Goal: Task Accomplishment & Management: Use online tool/utility

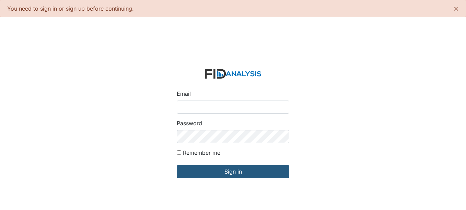
click at [220, 108] on input "Email" at bounding box center [233, 106] width 112 height 13
type input "[EMAIL_ADDRESS][DOMAIN_NAME]"
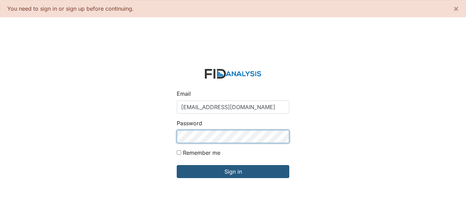
click at [177, 165] on input "Sign in" at bounding box center [233, 171] width 112 height 13
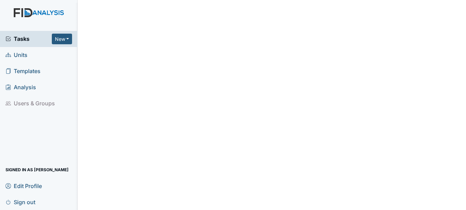
click at [22, 54] on span "Units" at bounding box center [16, 55] width 22 height 11
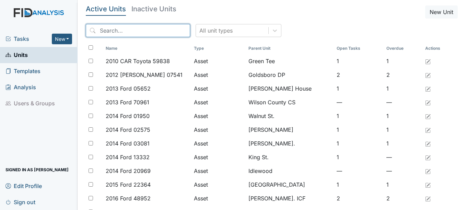
click at [131, 33] on input "search" at bounding box center [138, 30] width 104 height 13
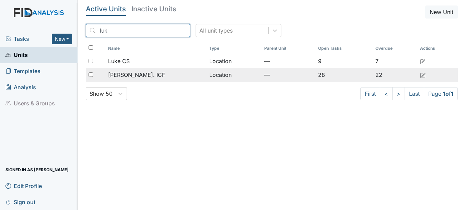
type input "luk"
click at [136, 72] on span "[PERSON_NAME]. ICF" at bounding box center [136, 75] width 57 height 8
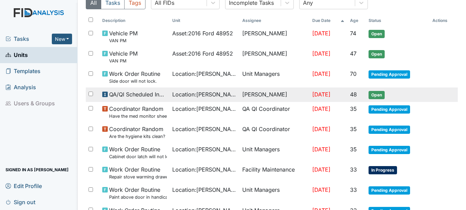
scroll to position [69, 0]
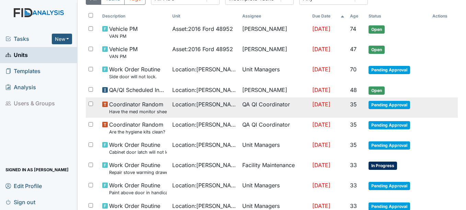
click at [377, 106] on span "Pending Approval" at bounding box center [388, 105] width 41 height 8
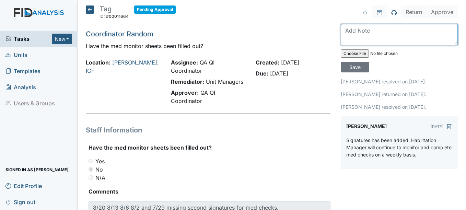
click at [372, 32] on textarea at bounding box center [398, 34] width 117 height 21
type textarea "S"
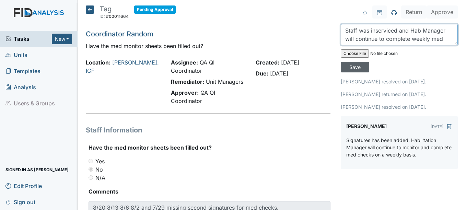
type textarea "Staff was inserviced and Hab Manager will continue to complete weekly med check…"
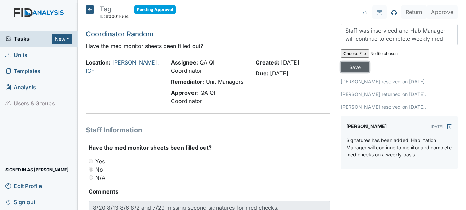
click at [348, 68] on input "Save" at bounding box center [354, 67] width 28 height 11
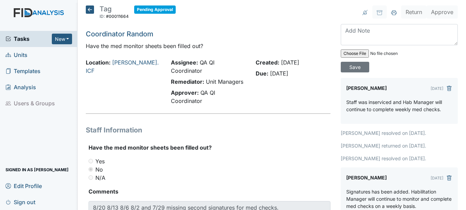
click at [90, 10] on icon at bounding box center [90, 9] width 8 height 8
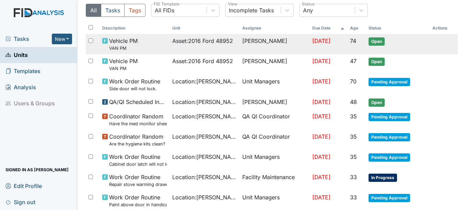
scroll to position [69, 0]
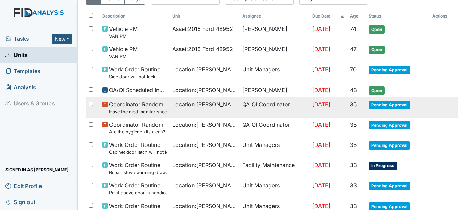
click at [384, 106] on span "Pending Approval" at bounding box center [388, 105] width 41 height 8
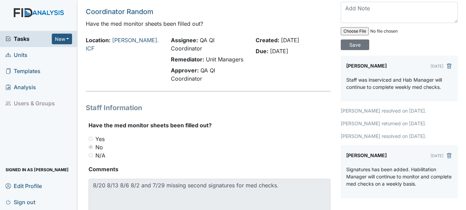
scroll to position [34, 0]
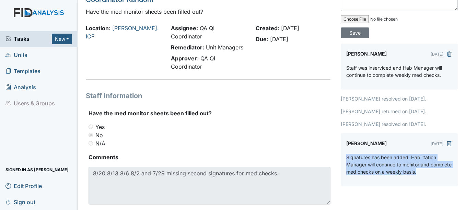
drag, startPoint x: 344, startPoint y: 156, endPoint x: 433, endPoint y: 169, distance: 90.1
click at [433, 169] on p "Signatures has been added. Habilitation Manager will continue to monitor and co…" at bounding box center [399, 165] width 106 height 22
drag, startPoint x: 433, startPoint y: 169, endPoint x: 405, endPoint y: 161, distance: 29.4
copy p "Signatures has been added. Habilitation Manager will continue to monitor and co…"
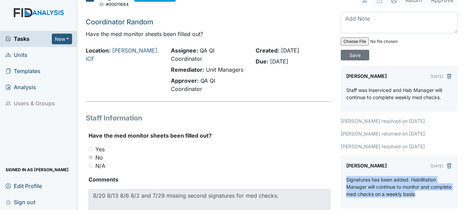
scroll to position [0, 0]
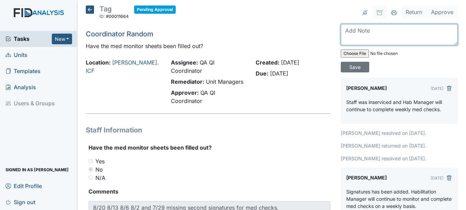
paste textarea "Signatures has been added. Habilitation Manager will continue to monitor and co…"
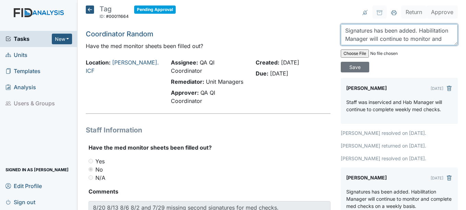
scroll to position [14, 0]
type textarea "Signatures has been added. Habilitation Manager will continue to monitor and co…"
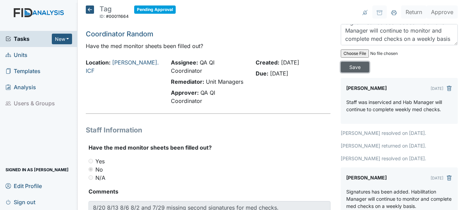
click at [359, 69] on input "Save" at bounding box center [354, 67] width 28 height 11
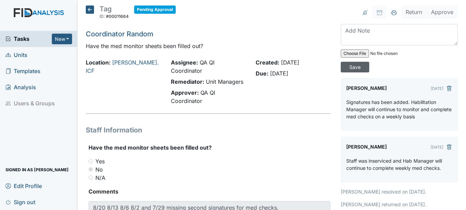
scroll to position [0, 0]
click at [87, 10] on icon at bounding box center [90, 9] width 8 height 8
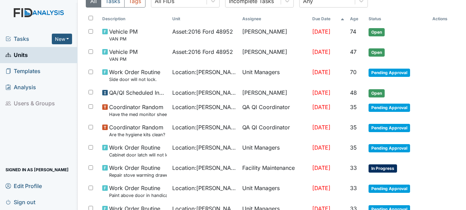
scroll to position [69, 0]
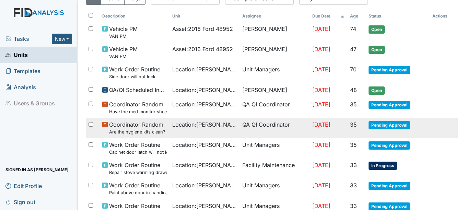
click at [387, 126] on span "Pending Approval" at bounding box center [388, 125] width 41 height 8
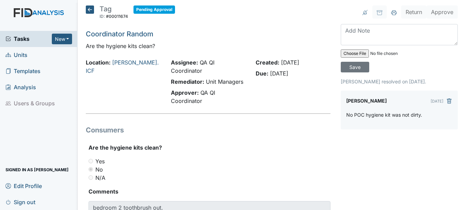
click at [93, 9] on icon at bounding box center [90, 9] width 8 height 8
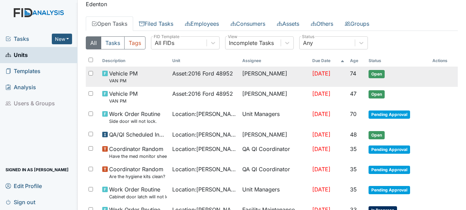
scroll to position [34, 0]
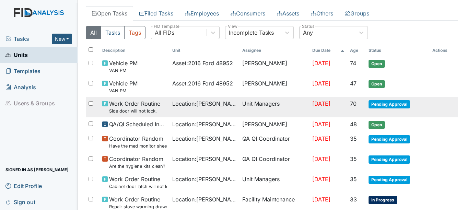
click at [388, 105] on span "Pending Approval" at bounding box center [388, 104] width 41 height 8
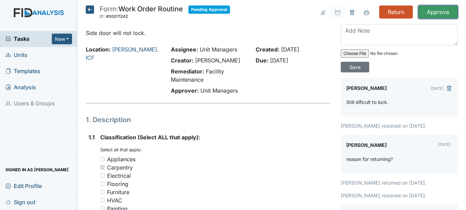
click at [426, 9] on input "Approve" at bounding box center [437, 11] width 39 height 13
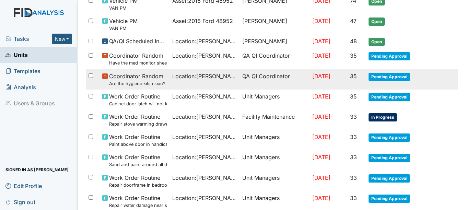
scroll to position [137, 0]
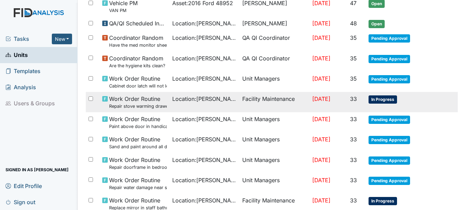
click at [384, 100] on span "In Progress" at bounding box center [382, 99] width 28 height 8
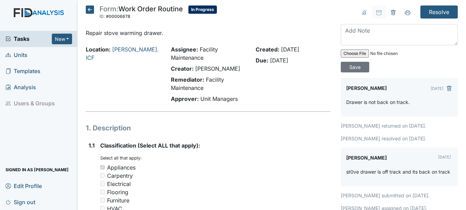
click at [92, 10] on icon at bounding box center [90, 9] width 8 height 8
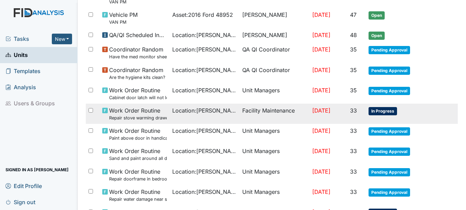
scroll to position [137, 0]
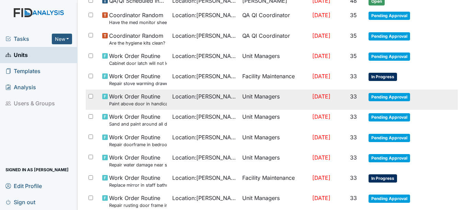
click at [374, 97] on span "Pending Approval" at bounding box center [388, 97] width 41 height 8
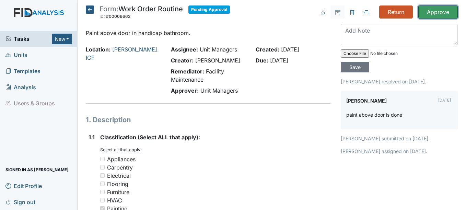
click at [429, 12] on input "Approve" at bounding box center [437, 11] width 39 height 13
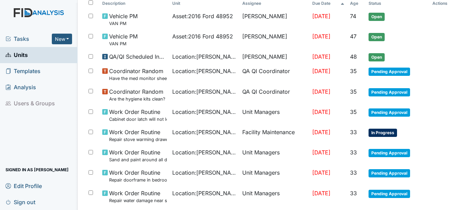
scroll to position [137, 0]
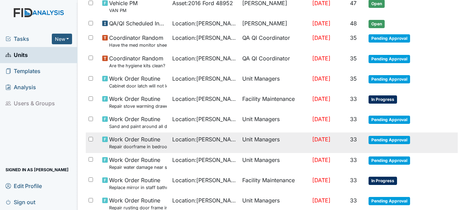
click at [383, 138] on span "Pending Approval" at bounding box center [388, 140] width 41 height 8
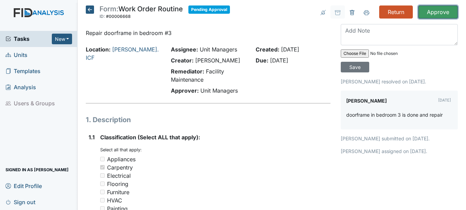
click at [437, 12] on input "Approve" at bounding box center [437, 11] width 39 height 13
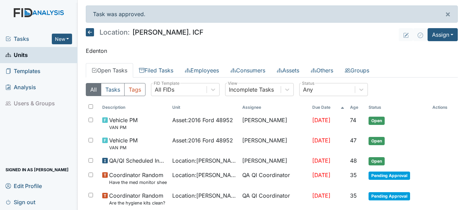
click at [89, 33] on icon at bounding box center [90, 32] width 8 height 8
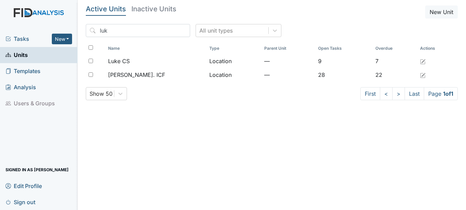
click at [115, 10] on h5 "Active Units" at bounding box center [106, 8] width 40 height 7
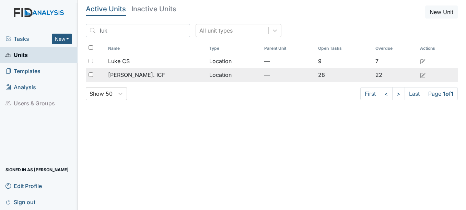
click at [131, 70] on td "[PERSON_NAME]. ICF" at bounding box center [155, 75] width 101 height 14
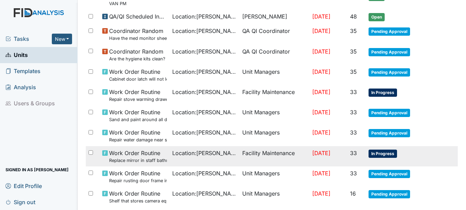
scroll to position [137, 0]
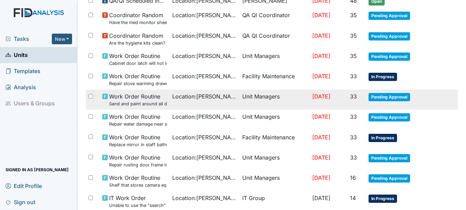
click at [382, 100] on span "Pending Approval" at bounding box center [388, 97] width 41 height 8
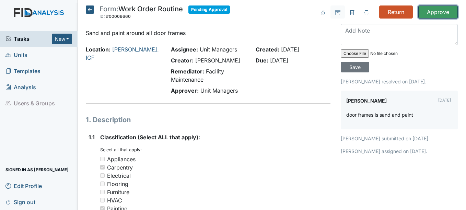
click at [428, 14] on input "Approve" at bounding box center [437, 11] width 39 height 13
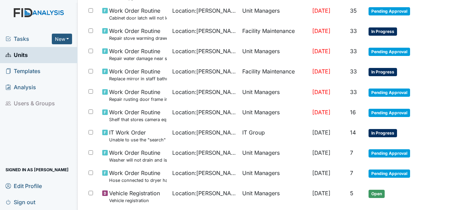
scroll to position [206, 0]
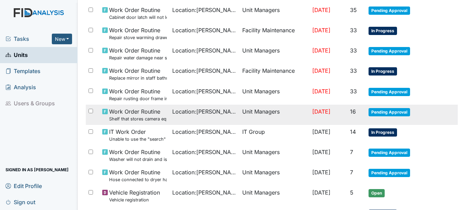
click at [381, 109] on span "Pending Approval" at bounding box center [388, 112] width 41 height 8
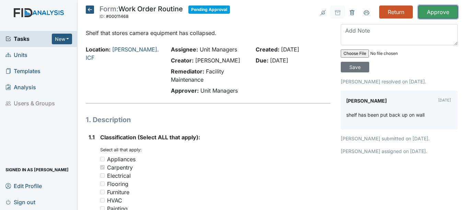
click at [426, 13] on input "Approve" at bounding box center [437, 11] width 39 height 13
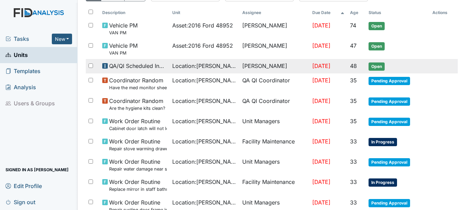
scroll to position [137, 0]
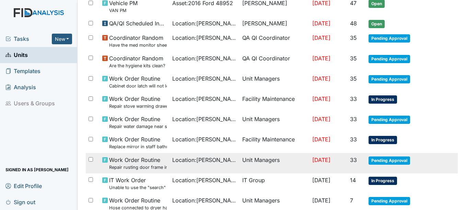
click at [376, 161] on span "Pending Approval" at bounding box center [388, 160] width 41 height 8
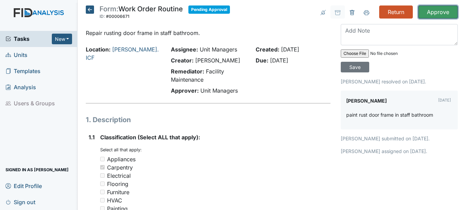
click at [436, 14] on input "Approve" at bounding box center [437, 11] width 39 height 13
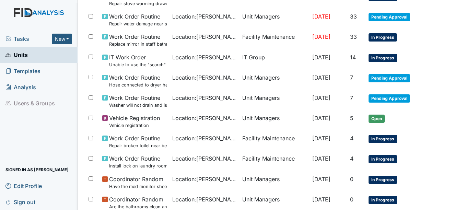
scroll to position [240, 0]
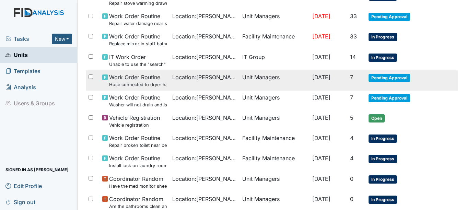
click at [386, 75] on span "Pending Approval" at bounding box center [388, 78] width 41 height 8
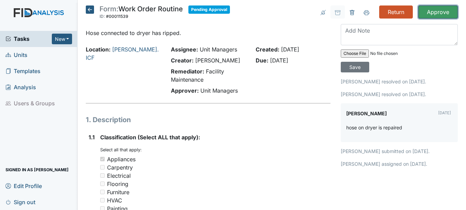
click at [442, 14] on input "Approve" at bounding box center [437, 11] width 39 height 13
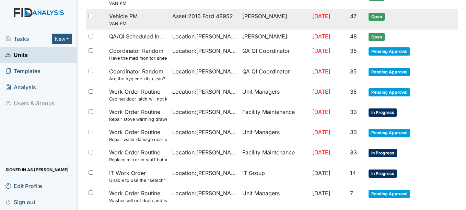
scroll to position [137, 0]
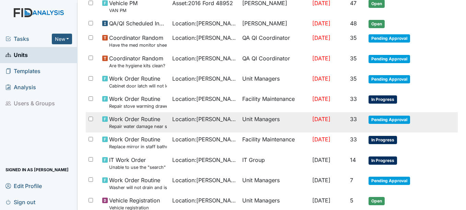
click at [383, 121] on span "Pending Approval" at bounding box center [388, 120] width 41 height 8
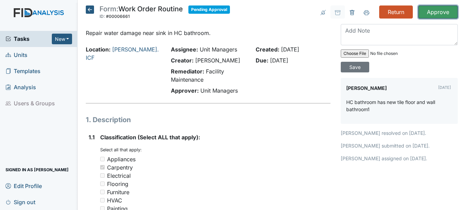
click at [442, 9] on input "Approve" at bounding box center [437, 11] width 39 height 13
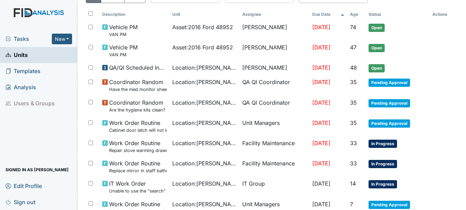
scroll to position [103, 0]
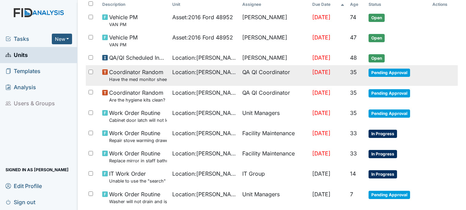
click at [385, 72] on span "Pending Approval" at bounding box center [388, 73] width 41 height 8
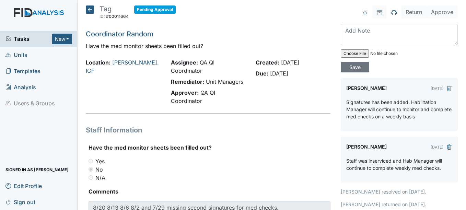
click at [89, 10] on icon at bounding box center [90, 9] width 8 height 8
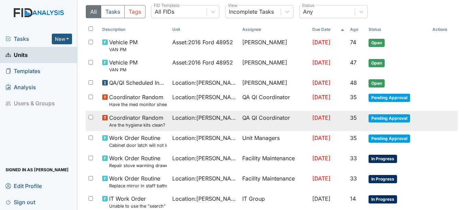
scroll to position [69, 0]
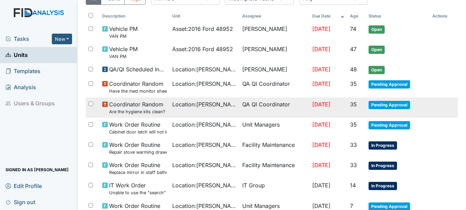
click at [395, 105] on span "Pending Approval" at bounding box center [388, 105] width 41 height 8
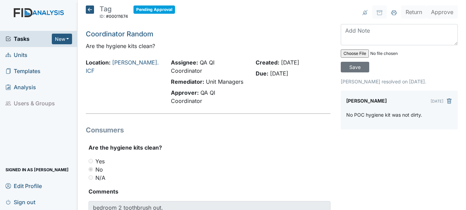
click at [90, 10] on icon at bounding box center [90, 9] width 8 height 8
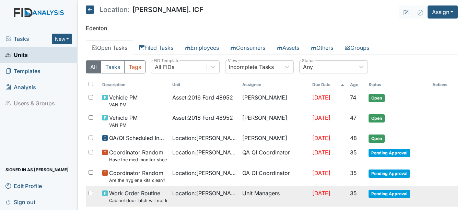
click at [389, 192] on span "Pending Approval" at bounding box center [388, 194] width 41 height 8
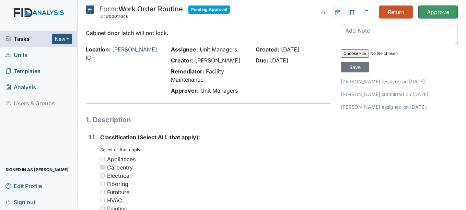
click at [87, 11] on icon at bounding box center [90, 9] width 8 height 8
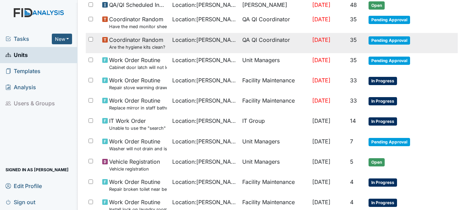
scroll to position [137, 0]
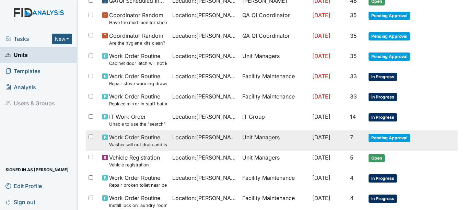
click at [382, 137] on span "Pending Approval" at bounding box center [388, 138] width 41 height 8
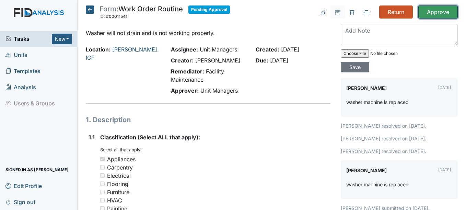
click at [435, 9] on input "Approve" at bounding box center [437, 11] width 39 height 13
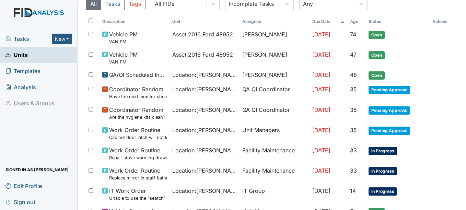
scroll to position [103, 0]
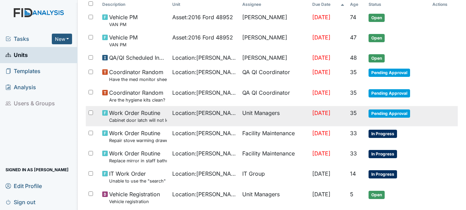
click at [386, 111] on span "Pending Approval" at bounding box center [388, 113] width 41 height 8
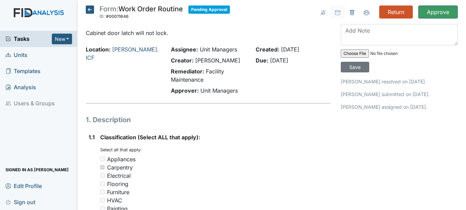
click at [88, 11] on icon at bounding box center [90, 9] width 8 height 8
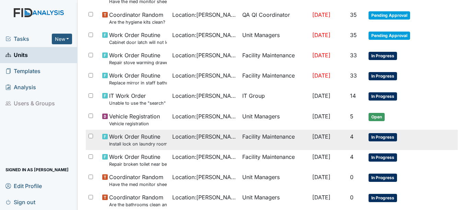
scroll to position [171, 0]
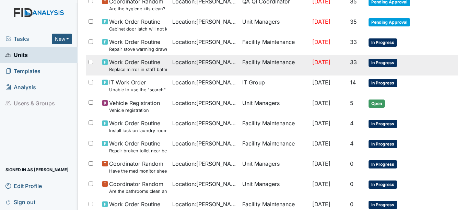
click at [383, 65] on span "In Progress" at bounding box center [382, 63] width 28 height 8
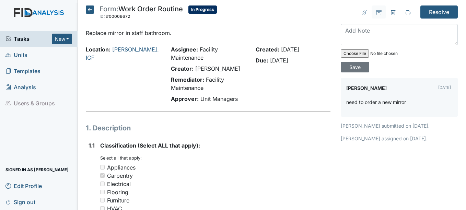
click at [87, 12] on icon at bounding box center [90, 9] width 8 height 8
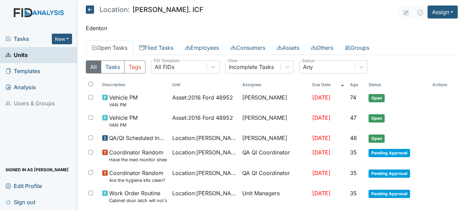
click at [87, 12] on icon at bounding box center [90, 9] width 8 height 8
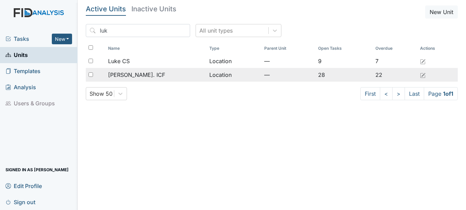
click at [135, 77] on span "[PERSON_NAME]. ICF" at bounding box center [136, 75] width 57 height 8
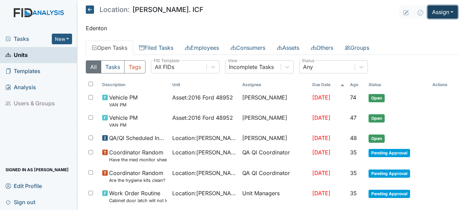
click at [438, 11] on button "Assign" at bounding box center [442, 11] width 30 height 13
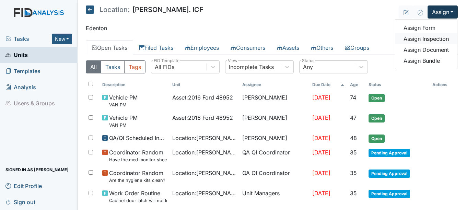
click at [428, 37] on link "Assign Inspection" at bounding box center [426, 38] width 62 height 11
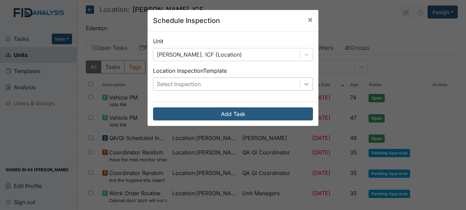
click at [300, 81] on div at bounding box center [306, 84] width 12 height 12
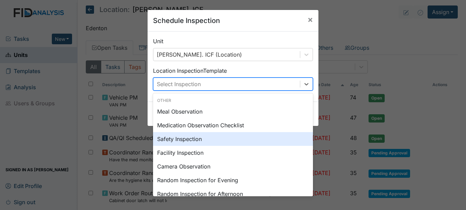
click at [199, 138] on div "Safety Inspection" at bounding box center [233, 139] width 160 height 14
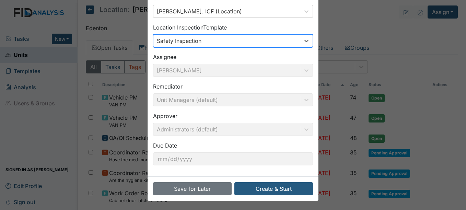
scroll to position [44, 0]
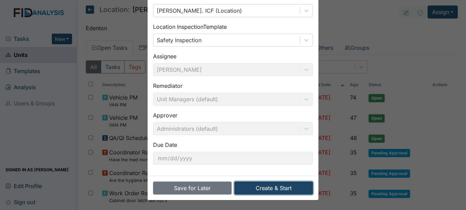
click at [278, 188] on button "Create & Start" at bounding box center [273, 187] width 79 height 13
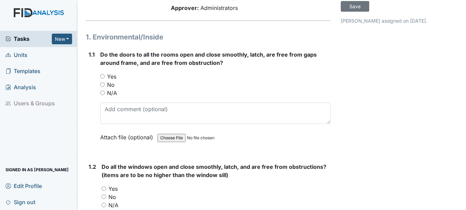
scroll to position [69, 0]
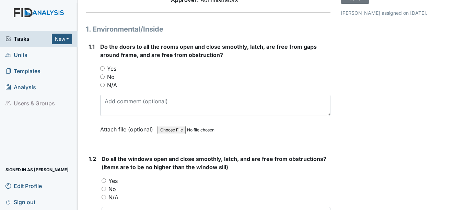
click at [112, 68] on label "Yes" at bounding box center [111, 68] width 9 height 8
click at [105, 68] on input "Yes" at bounding box center [102, 68] width 4 height 4
radio input "true"
click at [111, 180] on label "Yes" at bounding box center [112, 181] width 9 height 8
click at [106, 180] on input "Yes" at bounding box center [103, 180] width 4 height 4
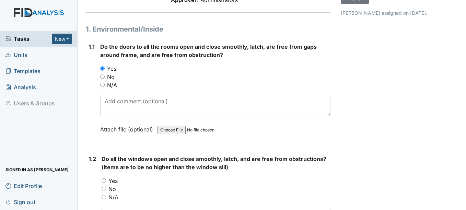
radio input "true"
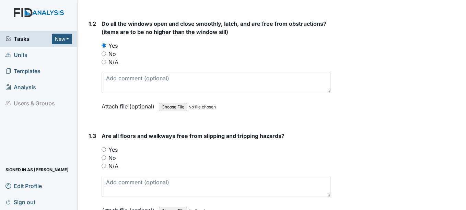
scroll to position [206, 0]
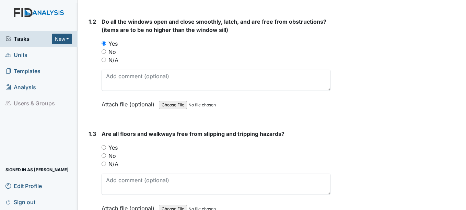
click at [114, 145] on label "Yes" at bounding box center [112, 147] width 9 height 8
click at [106, 145] on input "Yes" at bounding box center [103, 147] width 4 height 4
radio input "true"
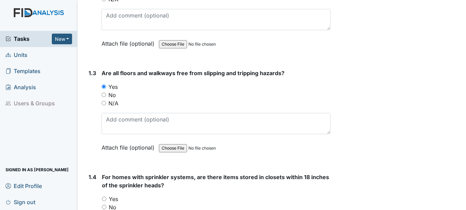
scroll to position [274, 0]
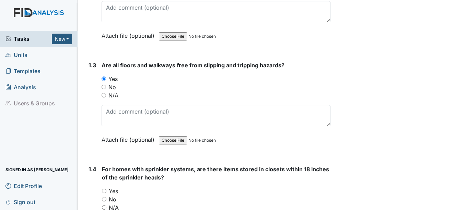
click at [116, 207] on label "N/A" at bounding box center [114, 207] width 10 height 8
click at [106, 207] on input "N/A" at bounding box center [104, 207] width 4 height 4
radio input "true"
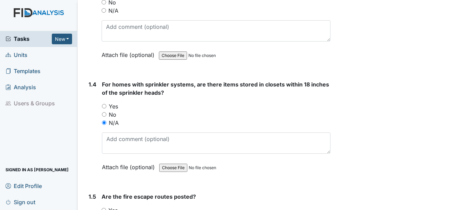
scroll to position [377, 0]
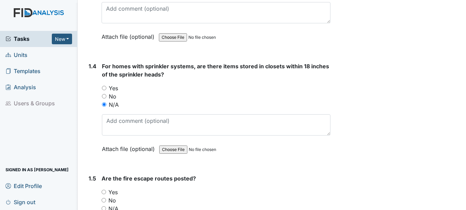
click at [114, 193] on label "Yes" at bounding box center [112, 192] width 9 height 8
click at [106, 193] on input "Yes" at bounding box center [103, 192] width 4 height 4
radio input "true"
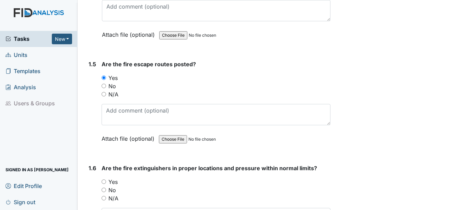
scroll to position [514, 0]
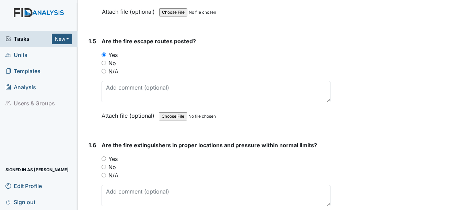
click at [113, 161] on label "Yes" at bounding box center [112, 159] width 9 height 8
click at [106, 161] on input "Yes" at bounding box center [103, 158] width 4 height 4
radio input "true"
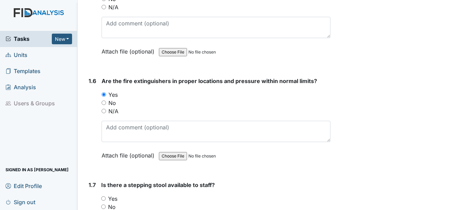
scroll to position [617, 0]
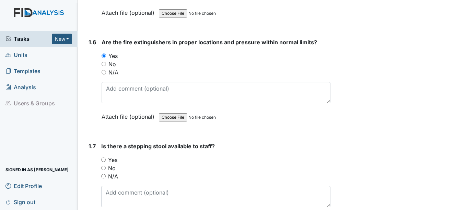
click at [113, 161] on label "Yes" at bounding box center [112, 160] width 9 height 8
click at [106, 161] on input "Yes" at bounding box center [103, 159] width 4 height 4
radio input "true"
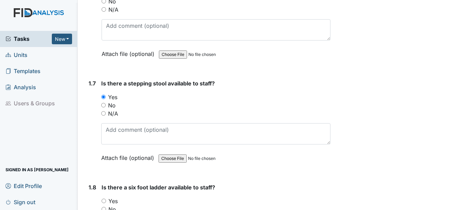
scroll to position [686, 0]
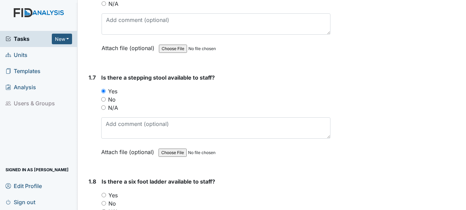
click at [111, 193] on label "Yes" at bounding box center [112, 195] width 9 height 8
click at [106, 193] on input "Yes" at bounding box center [103, 195] width 4 height 4
radio input "true"
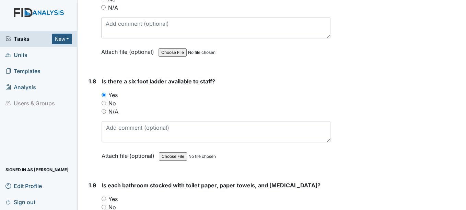
scroll to position [789, 0]
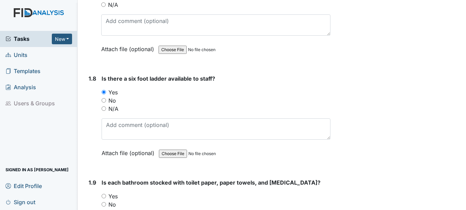
click at [114, 195] on label "Yes" at bounding box center [112, 196] width 9 height 8
click at [106, 195] on input "Yes" at bounding box center [103, 196] width 4 height 4
radio input "true"
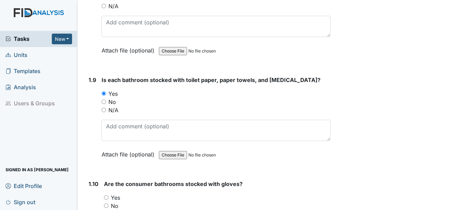
scroll to position [891, 0]
click at [116, 197] on label "Yes" at bounding box center [115, 197] width 9 height 8
click at [108, 197] on input "Yes" at bounding box center [106, 197] width 4 height 4
radio input "true"
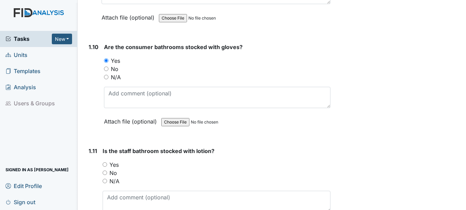
scroll to position [1029, 0]
click at [115, 165] on label "Yes" at bounding box center [113, 164] width 9 height 8
click at [107, 165] on input "Yes" at bounding box center [105, 163] width 4 height 4
radio input "true"
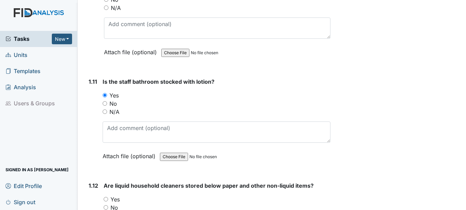
scroll to position [1131, 0]
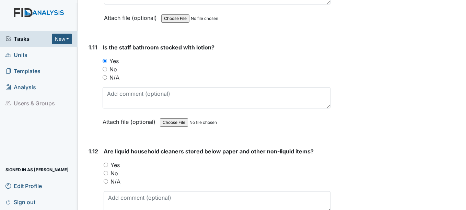
click at [115, 166] on label "Yes" at bounding box center [114, 165] width 9 height 8
click at [108, 166] on input "Yes" at bounding box center [106, 165] width 4 height 4
radio input "true"
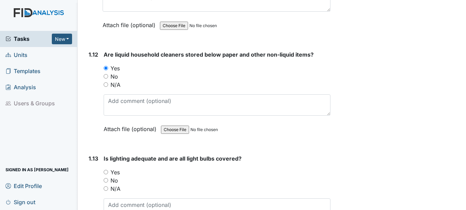
scroll to position [1234, 0]
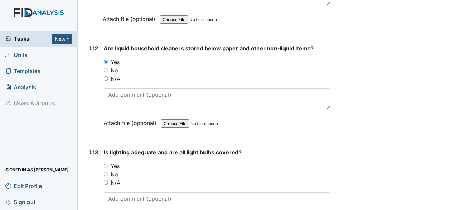
click at [115, 166] on label "Yes" at bounding box center [114, 166] width 9 height 8
click at [108, 166] on input "Yes" at bounding box center [106, 166] width 4 height 4
radio input "true"
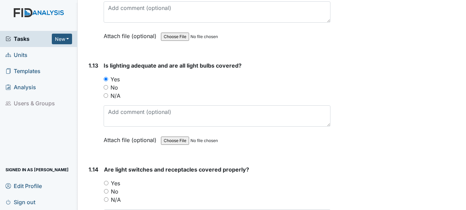
scroll to position [1337, 0]
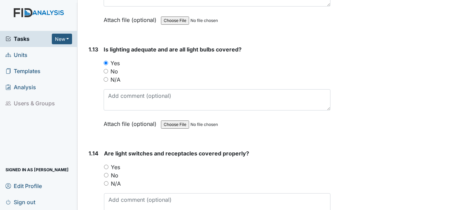
click at [116, 166] on label "Yes" at bounding box center [115, 167] width 9 height 8
click at [108, 166] on input "Yes" at bounding box center [106, 167] width 4 height 4
radio input "true"
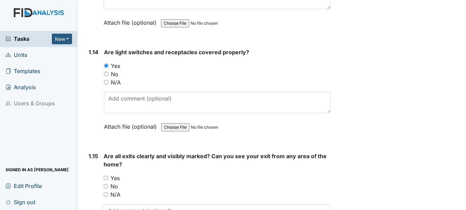
scroll to position [1440, 0]
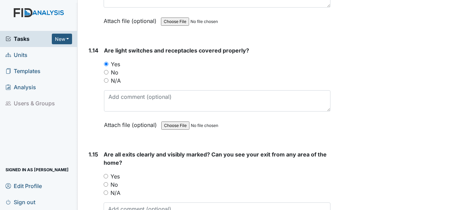
click at [116, 176] on label "Yes" at bounding box center [114, 176] width 9 height 8
click at [108, 176] on input "Yes" at bounding box center [106, 176] width 4 height 4
radio input "true"
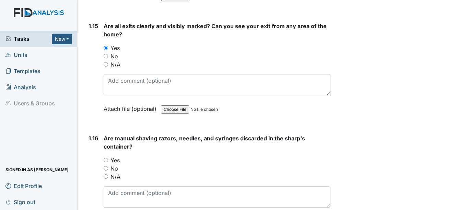
scroll to position [1577, 0]
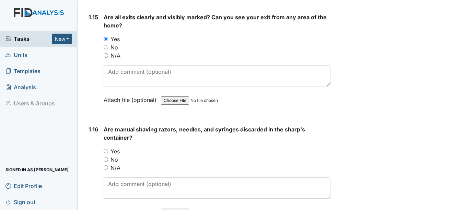
click at [116, 150] on label "Yes" at bounding box center [114, 151] width 9 height 8
click at [108, 150] on input "Yes" at bounding box center [106, 151] width 4 height 4
radio input "true"
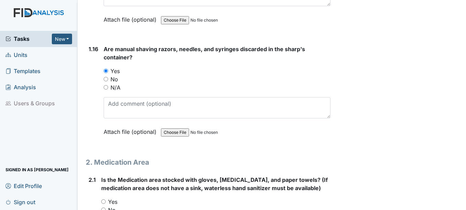
scroll to position [1680, 0]
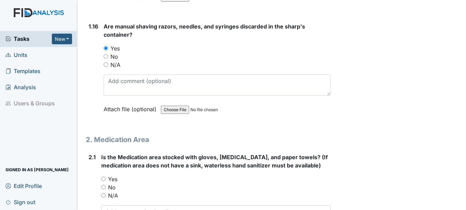
click at [115, 178] on label "Yes" at bounding box center [112, 179] width 9 height 8
click at [106, 178] on input "Yes" at bounding box center [103, 179] width 4 height 4
radio input "true"
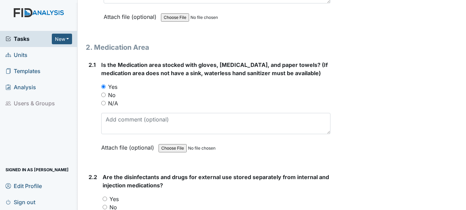
scroll to position [1783, 0]
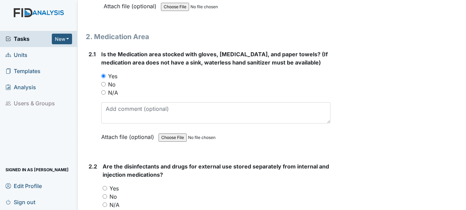
click at [114, 191] on label "Yes" at bounding box center [113, 188] width 9 height 8
click at [107, 190] on input "Yes" at bounding box center [105, 188] width 4 height 4
radio input "true"
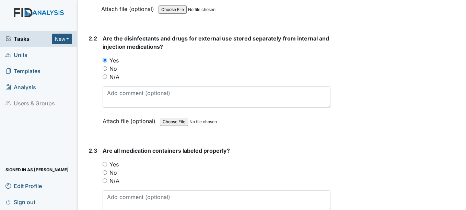
scroll to position [1920, 0]
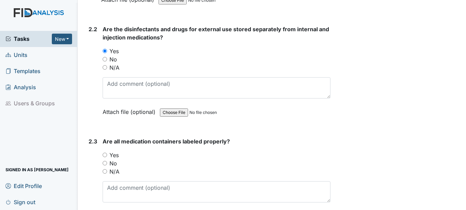
click at [114, 157] on label "Yes" at bounding box center [113, 155] width 9 height 8
click at [107, 157] on input "Yes" at bounding box center [105, 155] width 4 height 4
radio input "true"
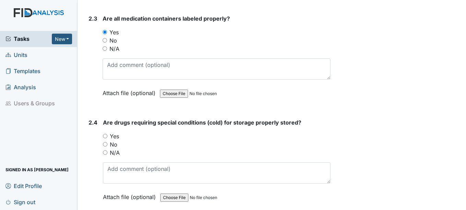
scroll to position [2057, 0]
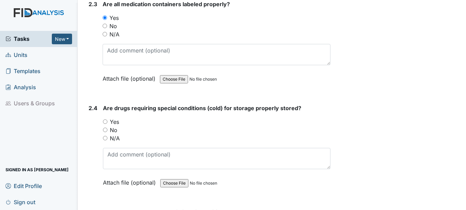
click at [114, 125] on label "Yes" at bounding box center [114, 122] width 9 height 8
click at [107, 124] on input "Yes" at bounding box center [105, 121] width 4 height 4
radio input "true"
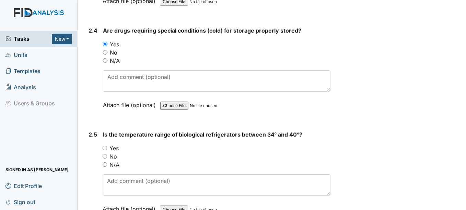
scroll to position [2160, 0]
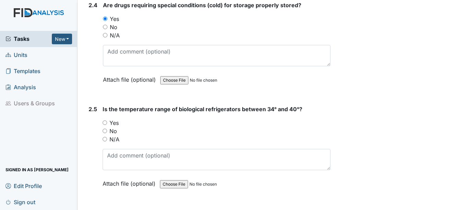
click at [114, 126] on label "Yes" at bounding box center [113, 123] width 9 height 8
click at [107, 125] on input "Yes" at bounding box center [105, 122] width 4 height 4
radio input "true"
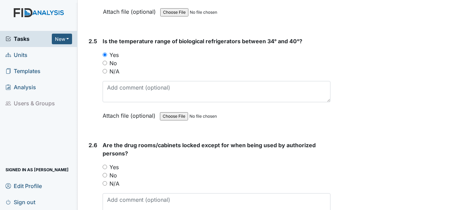
scroll to position [2229, 0]
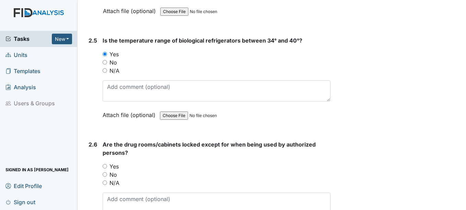
click at [117, 166] on label "Yes" at bounding box center [113, 166] width 9 height 8
click at [107, 166] on input "Yes" at bounding box center [105, 166] width 4 height 4
radio input "true"
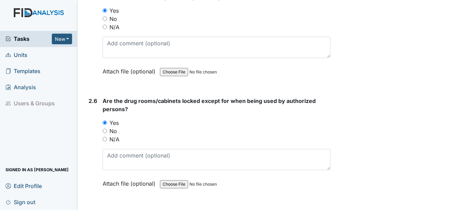
scroll to position [2331, 0]
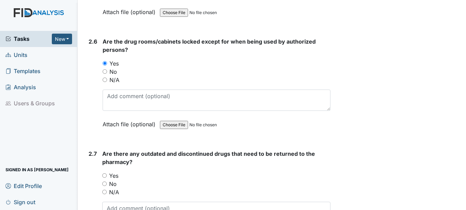
click at [117, 184] on label "No" at bounding box center [113, 184] width 8 height 8
click at [107, 184] on input "No" at bounding box center [104, 183] width 4 height 4
radio input "true"
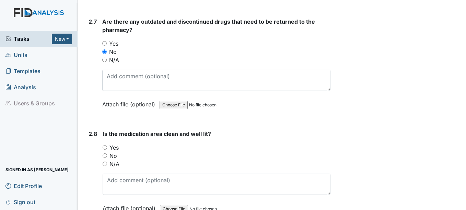
scroll to position [2469, 0]
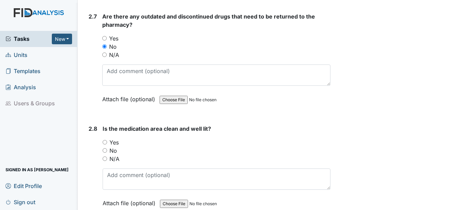
click at [113, 142] on label "Yes" at bounding box center [113, 142] width 9 height 8
click at [107, 142] on input "Yes" at bounding box center [105, 142] width 4 height 4
radio input "true"
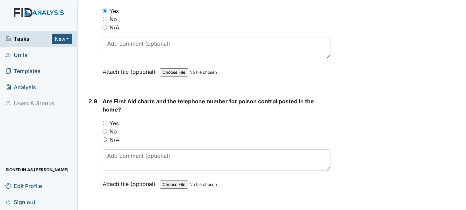
scroll to position [2606, 0]
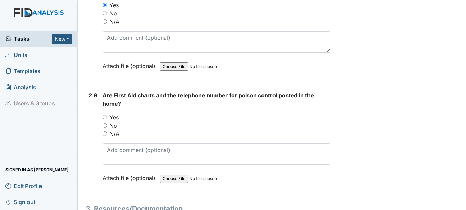
click at [112, 120] on label "Yes" at bounding box center [113, 117] width 9 height 8
click at [107, 119] on input "Yes" at bounding box center [105, 117] width 4 height 4
radio input "true"
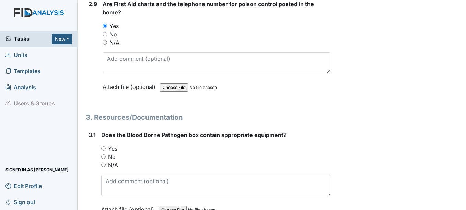
scroll to position [2709, 0]
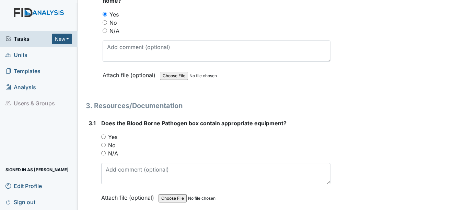
click at [113, 139] on label "Yes" at bounding box center [112, 137] width 9 height 8
click at [106, 139] on input "Yes" at bounding box center [103, 136] width 4 height 4
radio input "true"
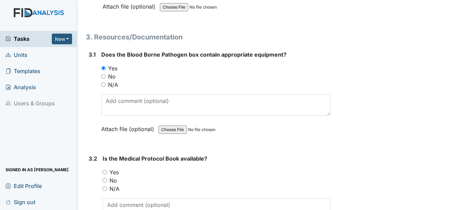
scroll to position [2811, 0]
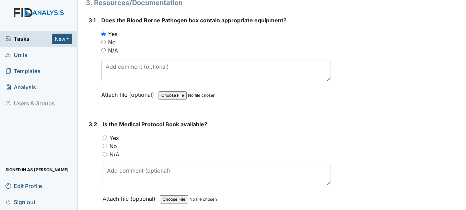
click at [113, 139] on label "Yes" at bounding box center [113, 138] width 9 height 8
click at [107, 139] on input "Yes" at bounding box center [105, 137] width 4 height 4
radio input "true"
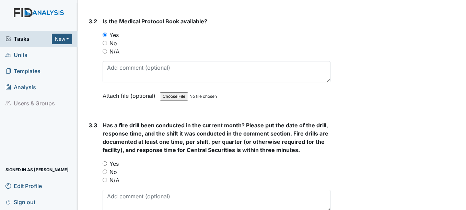
scroll to position [2949, 0]
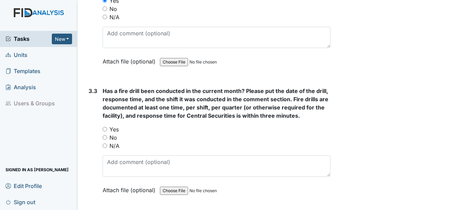
click at [116, 144] on label "N/A" at bounding box center [114, 146] width 10 height 8
click at [107, 144] on input "N/A" at bounding box center [105, 145] width 4 height 4
radio input "true"
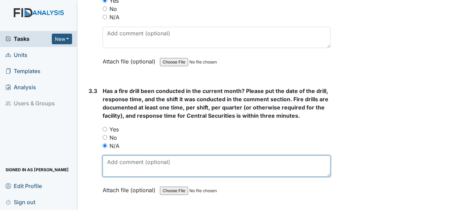
click at [129, 168] on textarea at bounding box center [216, 165] width 227 height 21
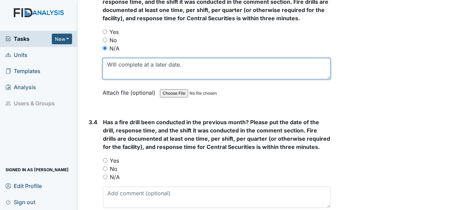
scroll to position [3086, 0]
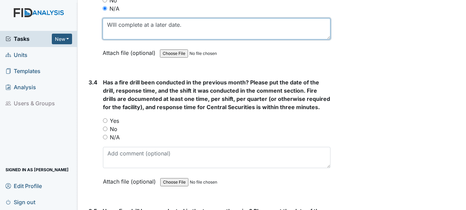
type textarea "WIll complete at a later date."
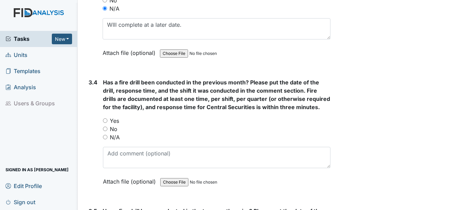
click at [116, 121] on label "Yes" at bounding box center [114, 121] width 9 height 8
click at [107, 121] on input "Yes" at bounding box center [105, 120] width 4 height 4
radio input "true"
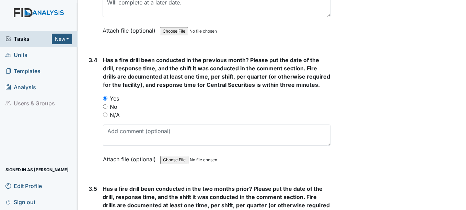
scroll to position [3120, 0]
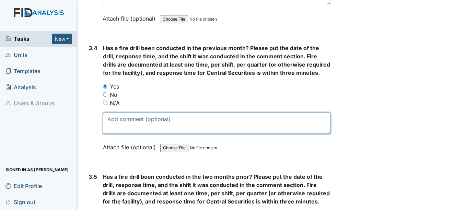
click at [127, 133] on textarea at bounding box center [216, 122] width 227 height 21
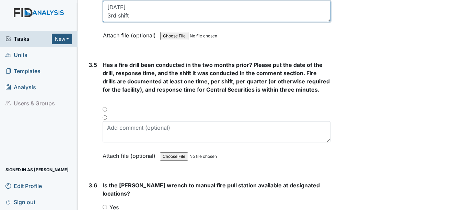
scroll to position [3257, 0]
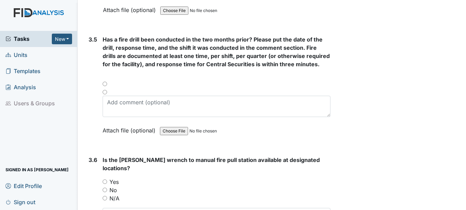
type textarea "9-16-25 3rd shift"
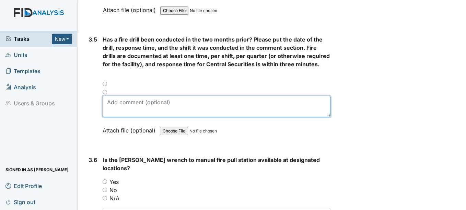
click at [126, 108] on textarea at bounding box center [216, 106] width 227 height 21
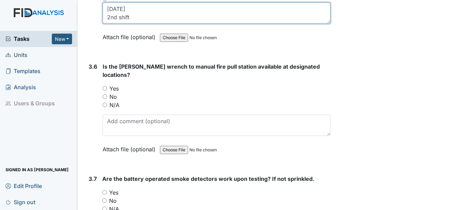
scroll to position [3360, 0]
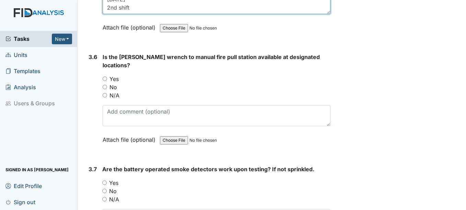
type textarea "8-14-25 2nd shift"
click at [116, 91] on label "N/A" at bounding box center [114, 95] width 10 height 8
click at [107, 93] on input "N/A" at bounding box center [105, 95] width 4 height 4
radio input "true"
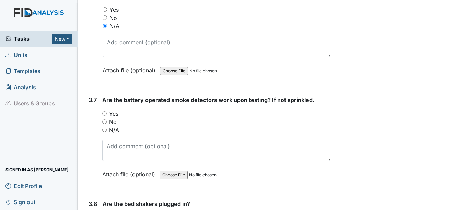
scroll to position [3463, 0]
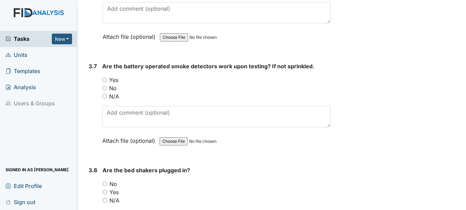
click at [113, 92] on label "N/A" at bounding box center [114, 96] width 10 height 8
click at [107, 94] on input "N/A" at bounding box center [104, 96] width 4 height 4
radio input "true"
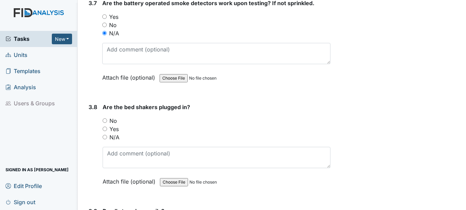
scroll to position [3531, 0]
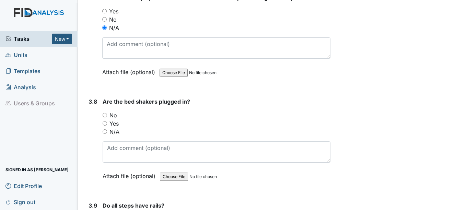
click at [112, 128] on label "N/A" at bounding box center [114, 132] width 10 height 8
click at [107, 129] on input "N/A" at bounding box center [105, 131] width 4 height 4
radio input "true"
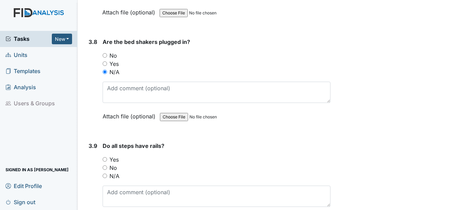
scroll to position [3600, 0]
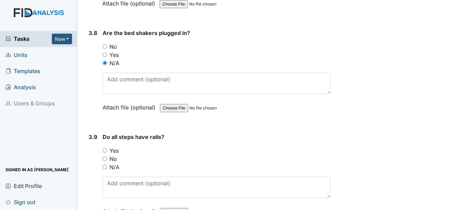
click at [113, 163] on label "N/A" at bounding box center [114, 167] width 10 height 8
click at [107, 165] on input "N/A" at bounding box center [105, 167] width 4 height 4
radio input "true"
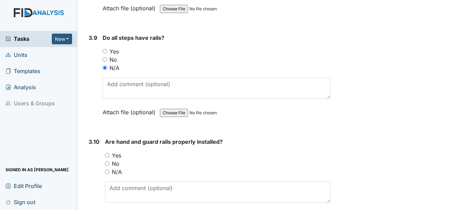
scroll to position [3703, 0]
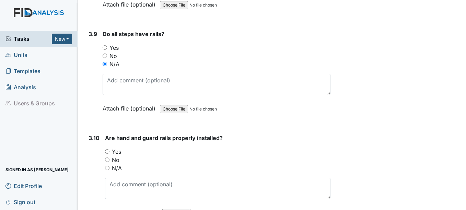
click at [116, 164] on label "N/A" at bounding box center [117, 168] width 10 height 8
click at [109, 166] on input "N/A" at bounding box center [107, 168] width 4 height 4
radio input "true"
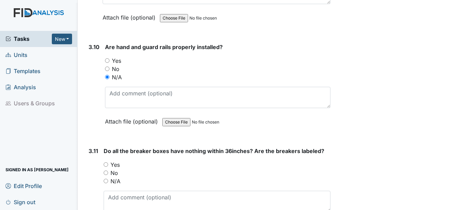
scroll to position [3806, 0]
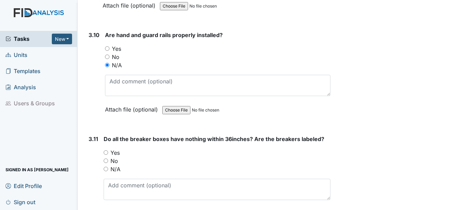
click at [118, 148] on label "Yes" at bounding box center [114, 152] width 9 height 8
click at [108, 150] on input "Yes" at bounding box center [106, 152] width 4 height 4
radio input "true"
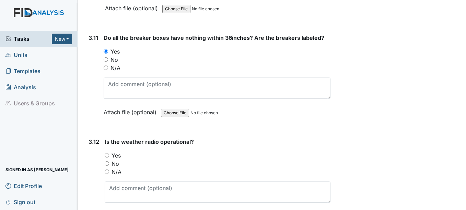
scroll to position [3909, 0]
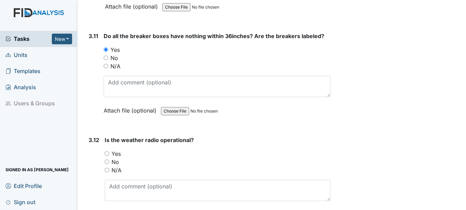
click at [117, 149] on label "Yes" at bounding box center [115, 153] width 9 height 8
click at [109, 151] on input "Yes" at bounding box center [107, 153] width 4 height 4
radio input "true"
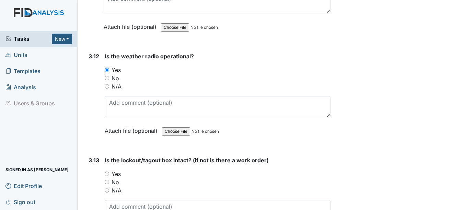
scroll to position [4011, 0]
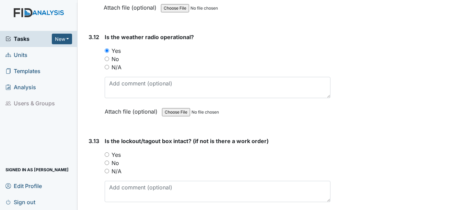
click at [117, 151] on label "Yes" at bounding box center [115, 155] width 9 height 8
click at [109, 152] on input "Yes" at bounding box center [107, 154] width 4 height 4
radio input "true"
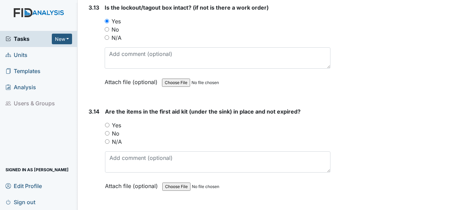
scroll to position [4149, 0]
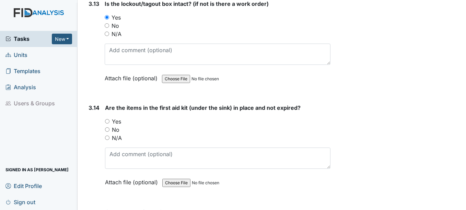
click at [117, 117] on label "Yes" at bounding box center [116, 121] width 9 height 8
click at [109, 119] on input "Yes" at bounding box center [107, 121] width 4 height 4
radio input "true"
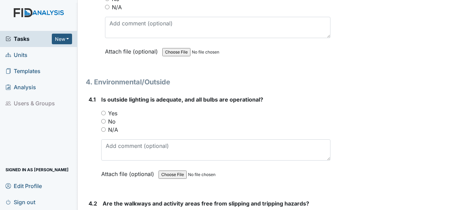
scroll to position [4286, 0]
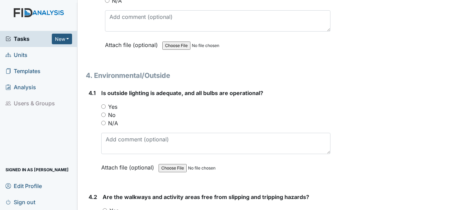
click at [112, 103] on label "Yes" at bounding box center [112, 107] width 9 height 8
click at [106, 104] on input "Yes" at bounding box center [103, 106] width 4 height 4
radio input "true"
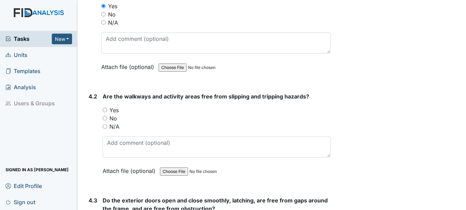
scroll to position [4389, 0]
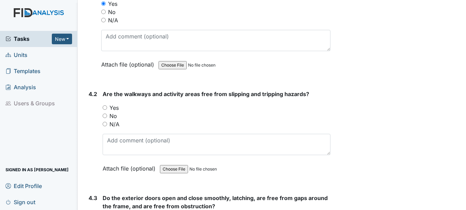
click at [114, 104] on label "Yes" at bounding box center [113, 108] width 9 height 8
click at [107, 105] on input "Yes" at bounding box center [105, 107] width 4 height 4
radio input "true"
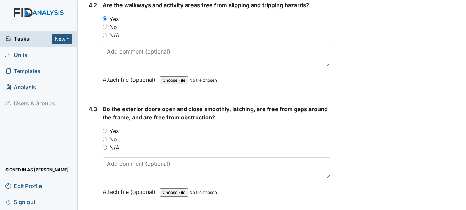
scroll to position [4491, 0]
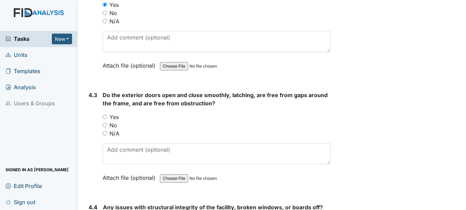
click at [116, 113] on label "Yes" at bounding box center [113, 117] width 9 height 8
click at [107, 115] on input "Yes" at bounding box center [105, 117] width 4 height 4
radio input "true"
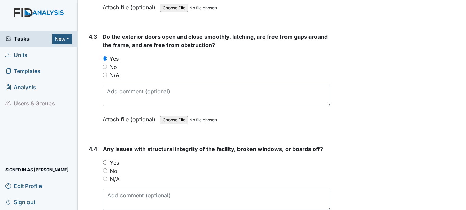
scroll to position [4594, 0]
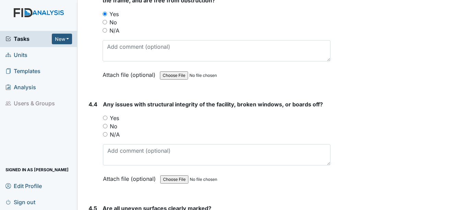
click at [116, 122] on label "No" at bounding box center [114, 126] width 8 height 8
click at [107, 124] on input "No" at bounding box center [105, 126] width 4 height 4
radio input "true"
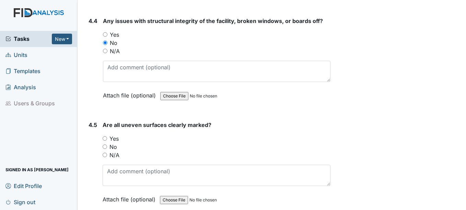
scroll to position [4697, 0]
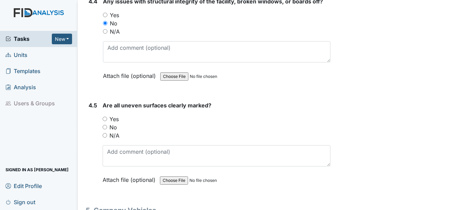
click at [114, 131] on label "N/A" at bounding box center [114, 135] width 10 height 8
click at [107, 133] on input "N/A" at bounding box center [105, 135] width 4 height 4
radio input "true"
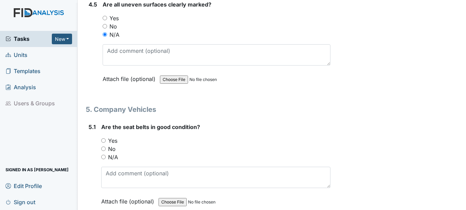
scroll to position [4800, 0]
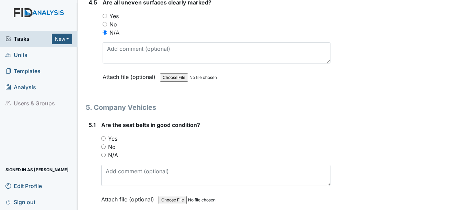
click at [115, 134] on label "Yes" at bounding box center [112, 138] width 9 height 8
click at [106, 136] on input "Yes" at bounding box center [103, 138] width 4 height 4
radio input "true"
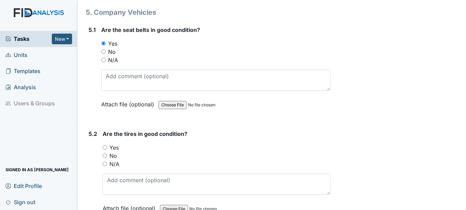
scroll to position [4903, 0]
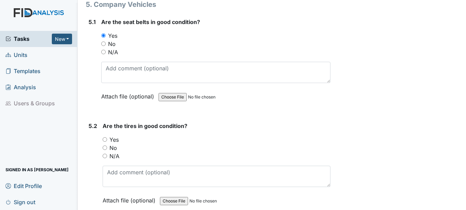
click at [115, 135] on label "Yes" at bounding box center [113, 139] width 9 height 8
click at [107, 137] on input "Yes" at bounding box center [105, 139] width 4 height 4
radio input "true"
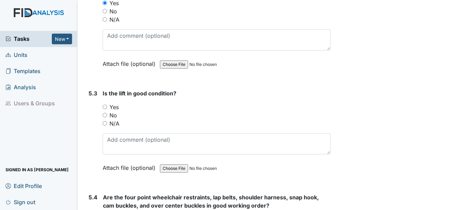
scroll to position [5040, 0]
click at [116, 119] on label "N/A" at bounding box center [114, 123] width 10 height 8
click at [107, 120] on input "N/A" at bounding box center [105, 122] width 4 height 4
radio input "true"
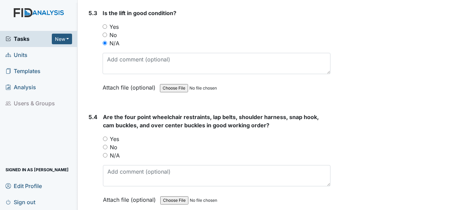
scroll to position [5143, 0]
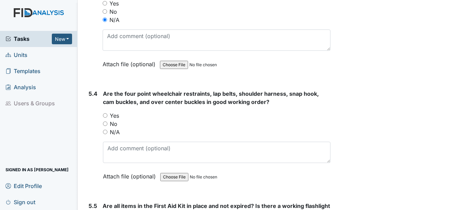
click at [116, 128] on label "N/A" at bounding box center [115, 132] width 10 height 8
click at [107, 130] on input "N/A" at bounding box center [105, 132] width 4 height 4
radio input "true"
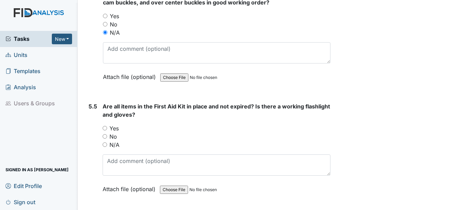
scroll to position [5246, 0]
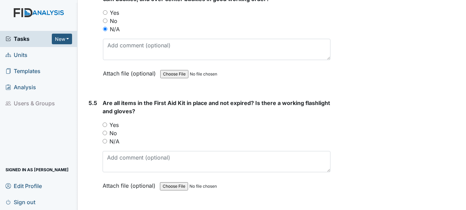
click at [114, 137] on label "N/A" at bounding box center [114, 141] width 10 height 8
click at [107, 139] on input "N/A" at bounding box center [105, 141] width 4 height 4
radio input "true"
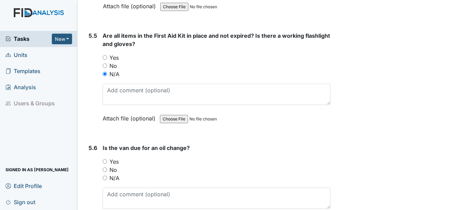
scroll to position [5314, 0]
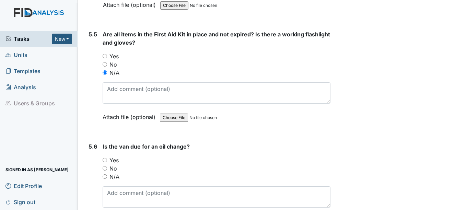
click at [112, 164] on label "No" at bounding box center [113, 168] width 8 height 8
click at [107, 166] on input "No" at bounding box center [105, 168] width 4 height 4
radio input "true"
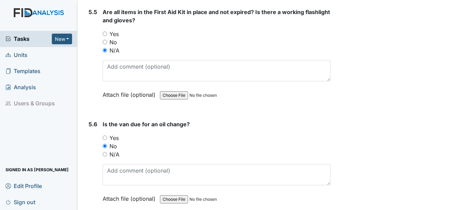
scroll to position [5361, 0]
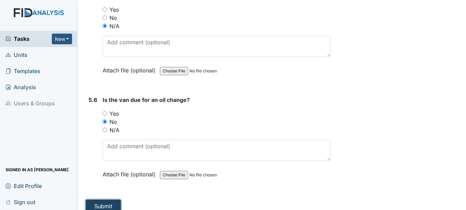
click at [109, 200] on button "Submit" at bounding box center [103, 206] width 35 height 13
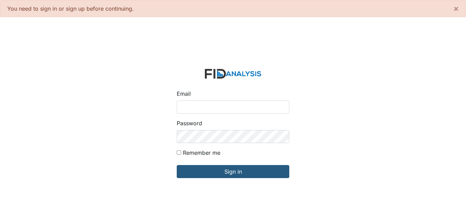
click at [193, 110] on input "Email" at bounding box center [233, 106] width 112 height 13
type input "[EMAIL_ADDRESS][DOMAIN_NAME]"
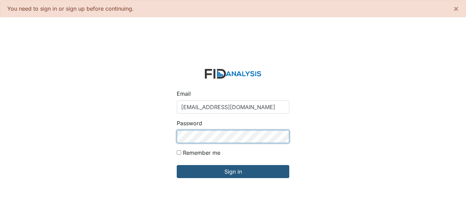
click at [177, 165] on input "Sign in" at bounding box center [233, 171] width 112 height 13
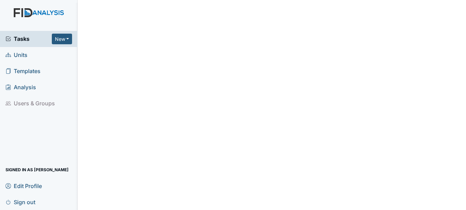
click at [16, 54] on span "Units" at bounding box center [16, 55] width 22 height 11
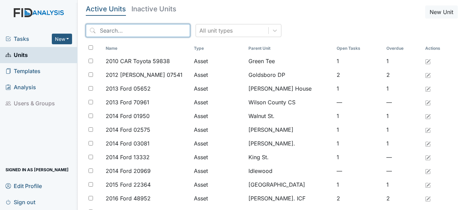
click at [124, 32] on input "search" at bounding box center [138, 30] width 104 height 13
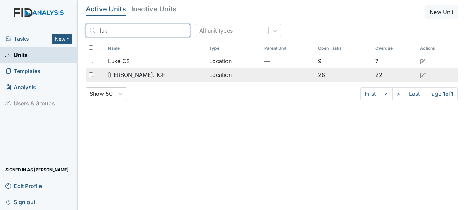
type input "luk"
click at [125, 80] on td "[PERSON_NAME]. ICF" at bounding box center [155, 75] width 101 height 14
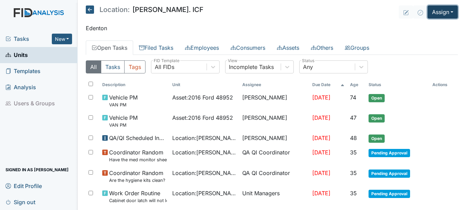
click at [440, 9] on button "Assign" at bounding box center [442, 11] width 30 height 13
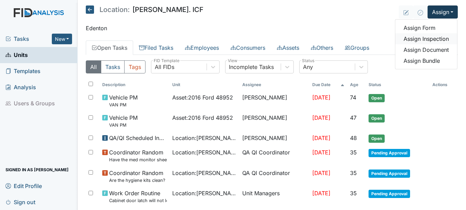
click at [422, 36] on link "Assign Inspection" at bounding box center [426, 38] width 62 height 11
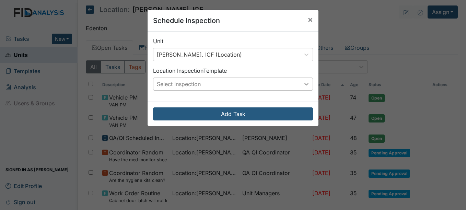
click at [308, 83] on div at bounding box center [306, 84] width 12 height 12
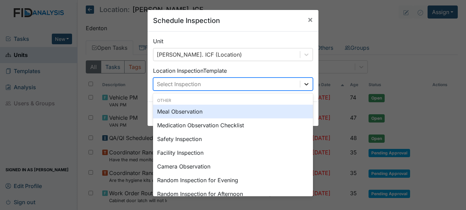
click at [305, 84] on icon at bounding box center [306, 84] width 7 height 7
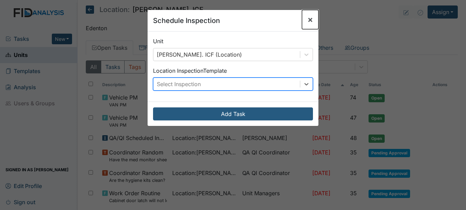
click at [308, 17] on span "×" at bounding box center [309, 19] width 5 height 10
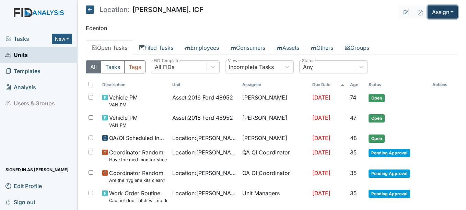
click at [436, 12] on button "Assign" at bounding box center [442, 11] width 30 height 13
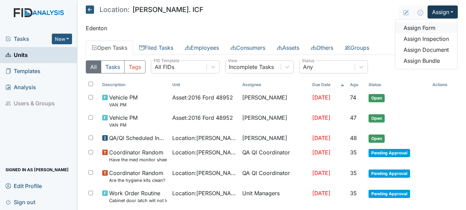
click at [422, 26] on link "Assign Form" at bounding box center [426, 27] width 62 height 11
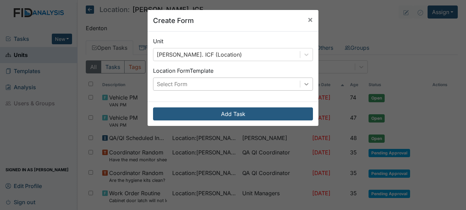
click at [304, 87] on icon at bounding box center [306, 84] width 7 height 7
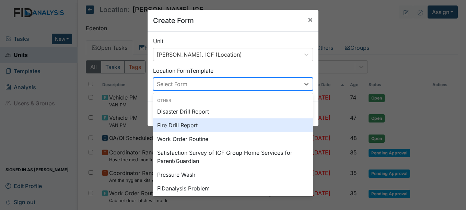
click at [177, 127] on div "Fire Drill Report" at bounding box center [233, 125] width 160 height 14
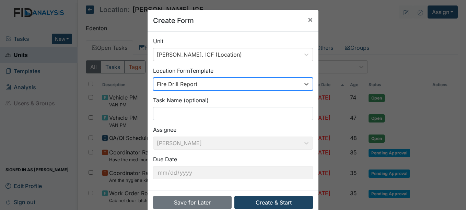
scroll to position [14, 0]
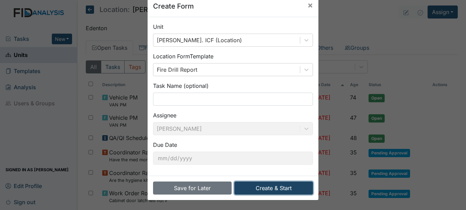
click at [254, 186] on button "Create & Start" at bounding box center [273, 187] width 79 height 13
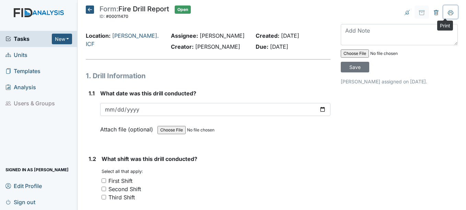
click at [448, 13] on button at bounding box center [450, 11] width 14 height 13
click at [89, 9] on icon at bounding box center [90, 9] width 8 height 8
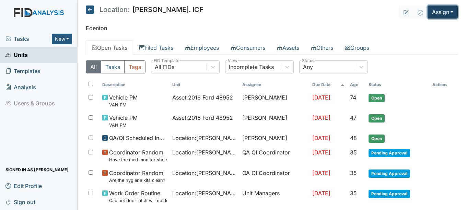
click at [432, 12] on button "Assign" at bounding box center [442, 11] width 30 height 13
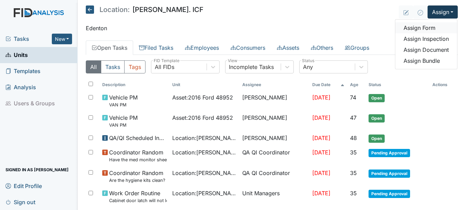
click at [416, 29] on link "Assign Form" at bounding box center [426, 27] width 62 height 11
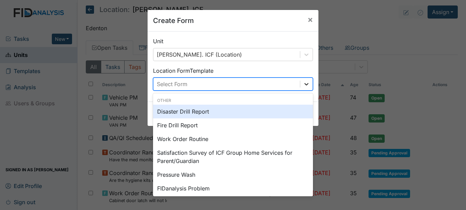
click at [307, 88] on div at bounding box center [306, 84] width 12 height 12
click at [195, 109] on div "Disaster Drill Report" at bounding box center [233, 112] width 160 height 14
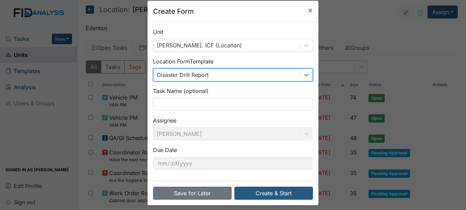
scroll to position [14, 0]
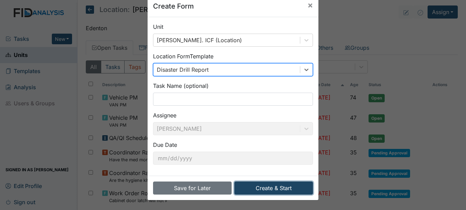
click at [270, 186] on button "Create & Start" at bounding box center [273, 187] width 79 height 13
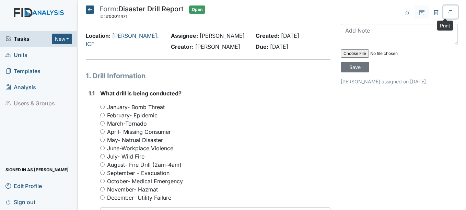
click at [447, 14] on icon at bounding box center [449, 12] width 5 height 5
drag, startPoint x: 431, startPoint y: 14, endPoint x: 427, endPoint y: 14, distance: 3.8
click at [433, 14] on icon at bounding box center [435, 12] width 5 height 5
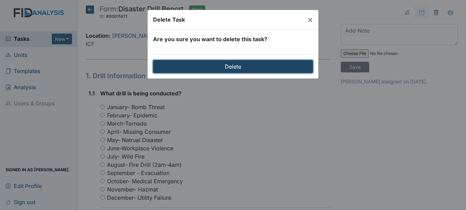
click at [285, 69] on input "Delete" at bounding box center [233, 66] width 160 height 13
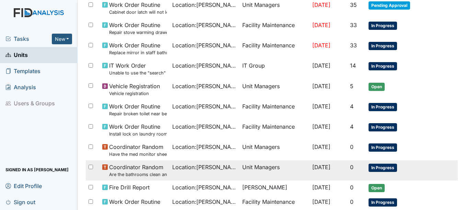
scroll to position [245, 0]
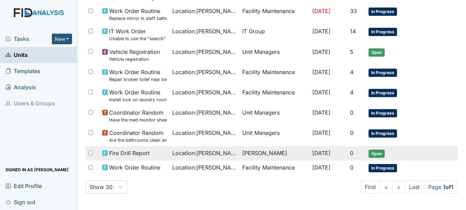
click at [379, 152] on span "Open" at bounding box center [376, 153] width 16 height 8
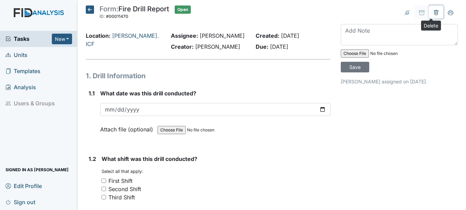
click at [434, 12] on icon at bounding box center [436, 12] width 4 height 5
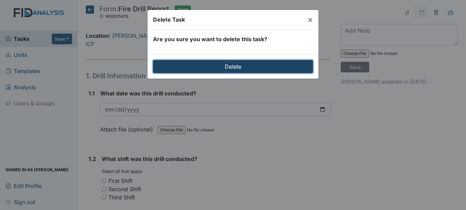
click at [244, 67] on input "Delete" at bounding box center [233, 66] width 160 height 13
